Goal: Check status: Check status

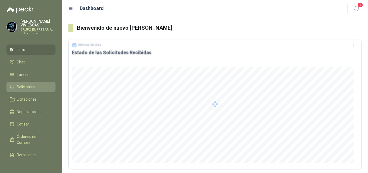
click at [23, 86] on span "Solicitudes" at bounding box center [26, 87] width 19 height 6
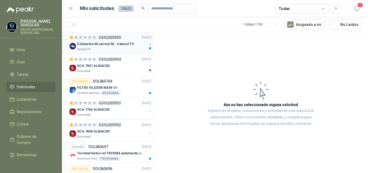
click at [106, 42] on p "Cotización kit carrera 5k - Caracol TV" at bounding box center [105, 43] width 57 height 5
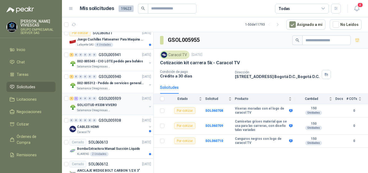
scroll to position [960, 0]
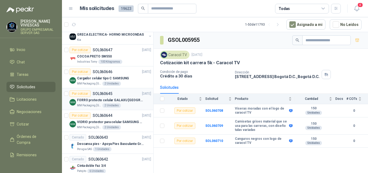
drag, startPoint x: 125, startPoint y: 135, endPoint x: 128, endPoint y: 131, distance: 4.6
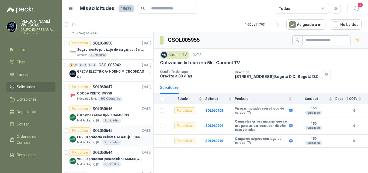
scroll to position [583, 0]
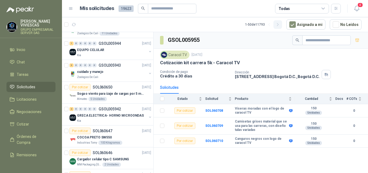
click at [278, 24] on icon "button" at bounding box center [277, 24] width 5 height 5
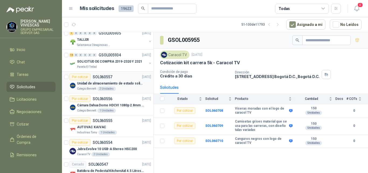
scroll to position [664, 0]
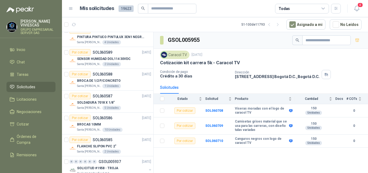
drag, startPoint x: 99, startPoint y: 51, endPoint x: 99, endPoint y: 44, distance: 6.7
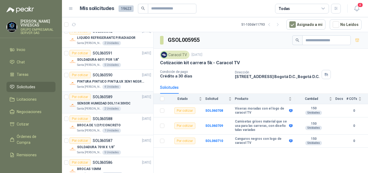
scroll to position [404, 0]
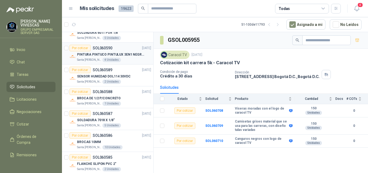
click at [115, 54] on p "PINTURA PINTUCO PINTULUX 3EN1 NEGRO X G" at bounding box center [110, 54] width 67 height 5
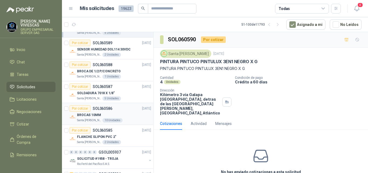
scroll to position [458, 0]
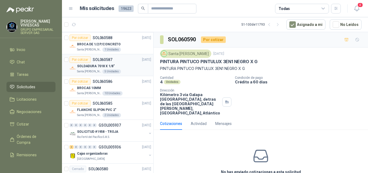
click at [108, 64] on p "SOLDADURA 7018 X 1/8"" at bounding box center [95, 66] width 37 height 5
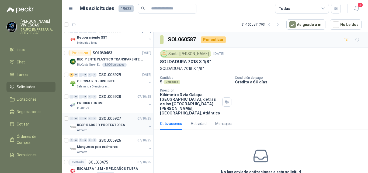
scroll to position [956, 0]
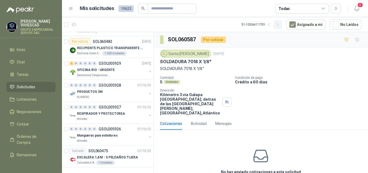
click at [277, 24] on icon "button" at bounding box center [277, 24] width 5 height 5
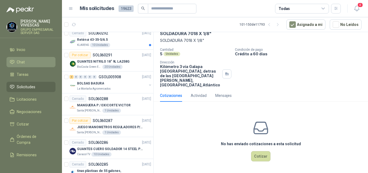
scroll to position [915, 0]
